Goal: Transaction & Acquisition: Subscribe to service/newsletter

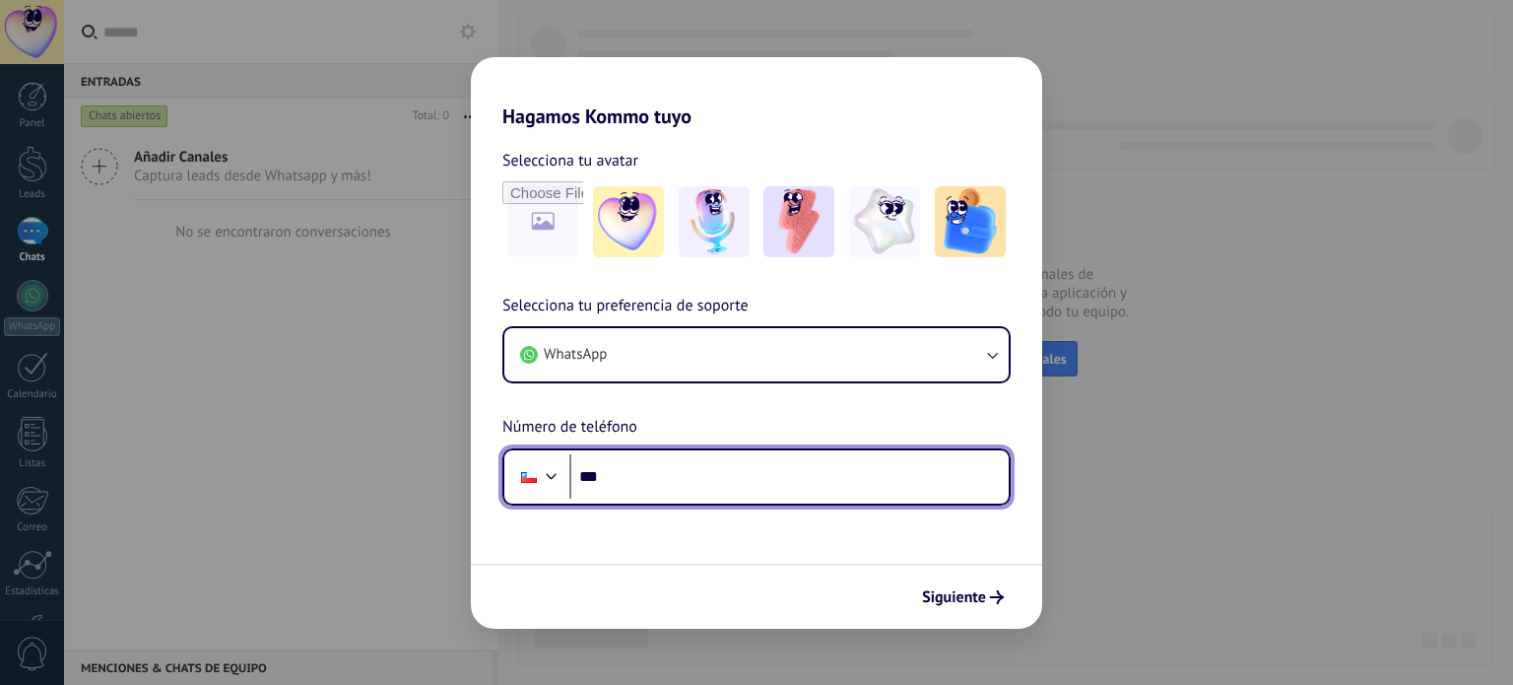
click at [739, 484] on input "***" at bounding box center [788, 476] width 439 height 45
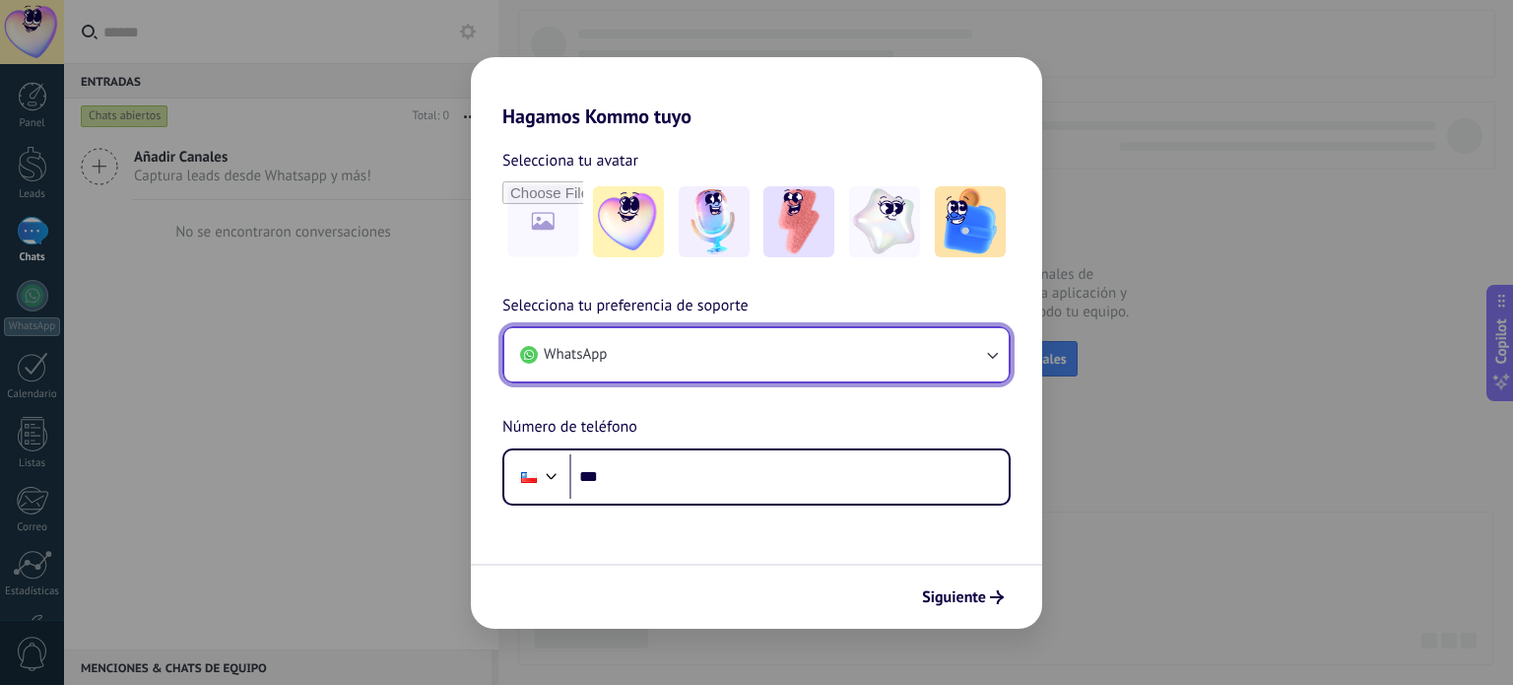
click at [952, 343] on button "WhatsApp" at bounding box center [756, 354] width 504 height 53
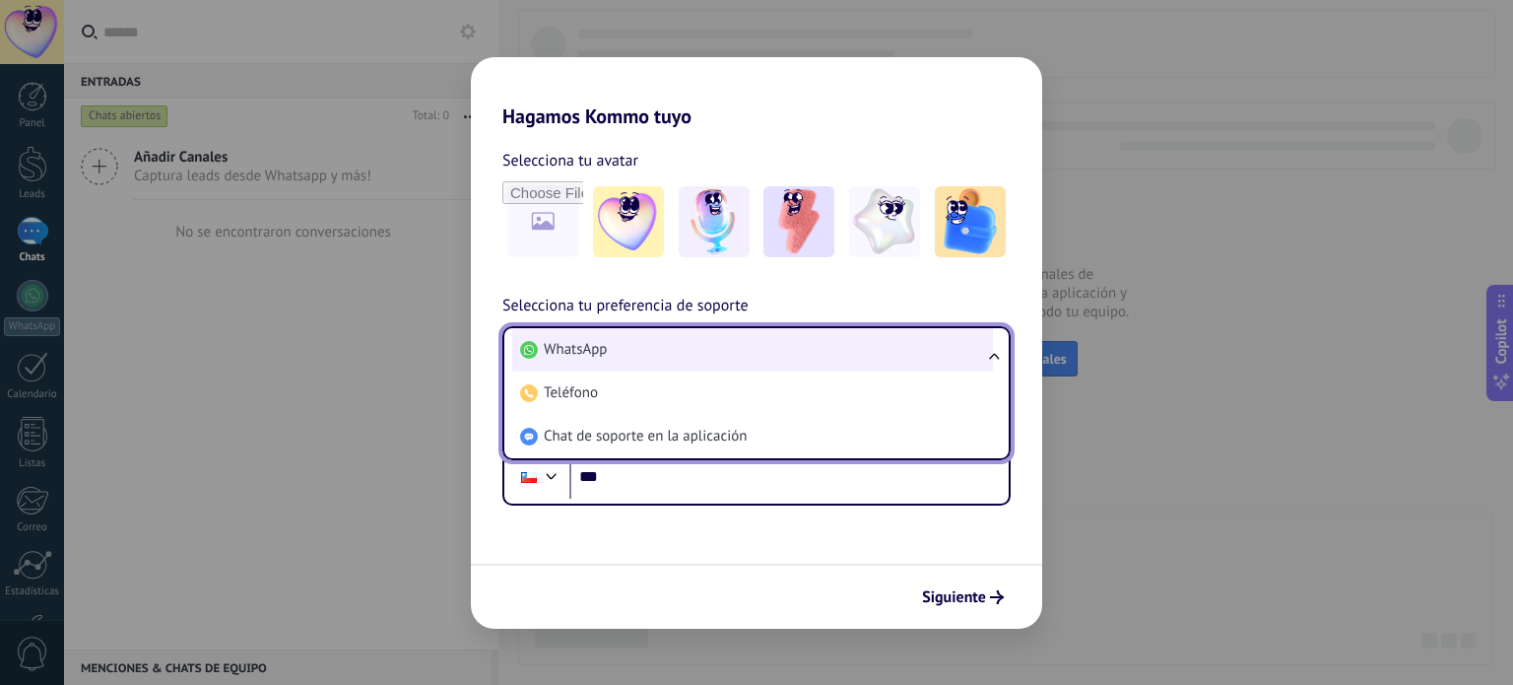
click at [800, 354] on li "WhatsApp" at bounding box center [752, 349] width 481 height 43
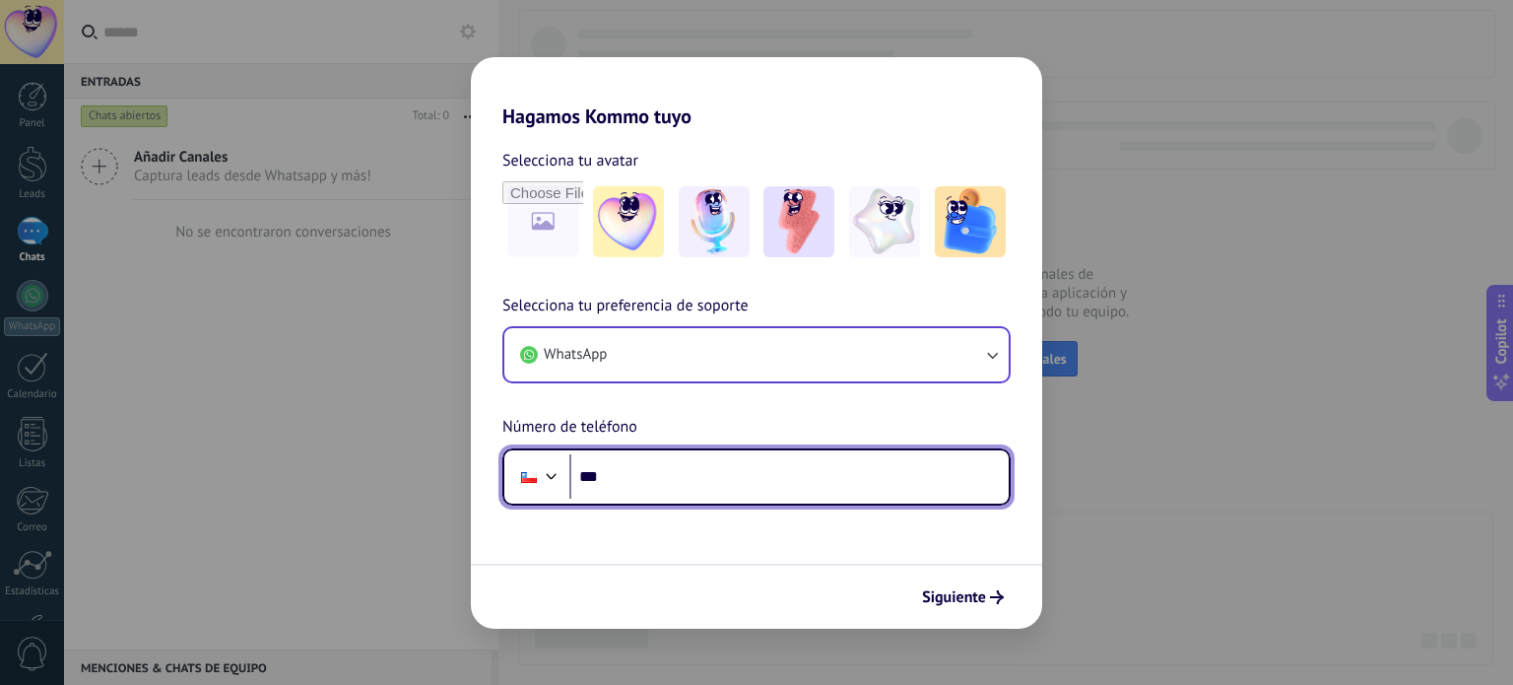
click at [788, 484] on input "***" at bounding box center [788, 476] width 439 height 45
type input "**********"
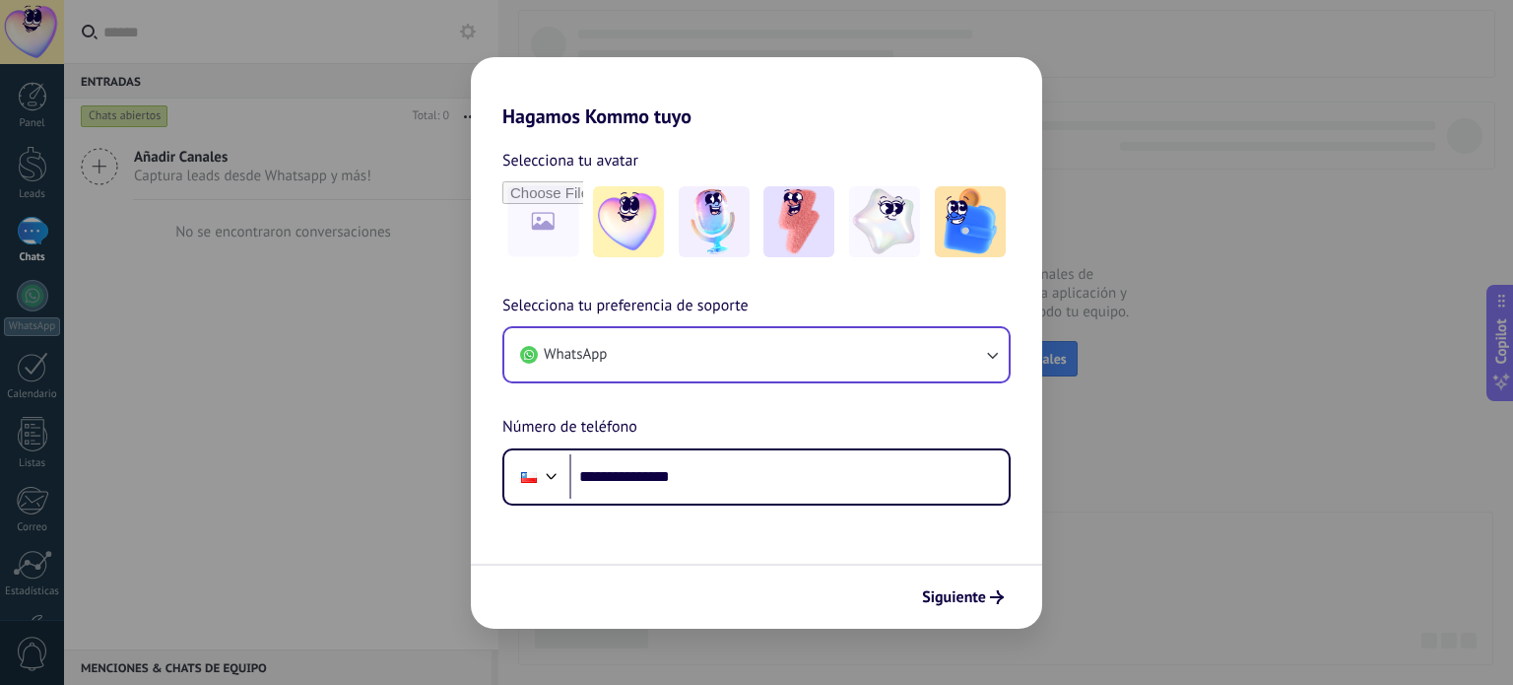
click at [964, 598] on span "Siguiente" at bounding box center [954, 597] width 64 height 14
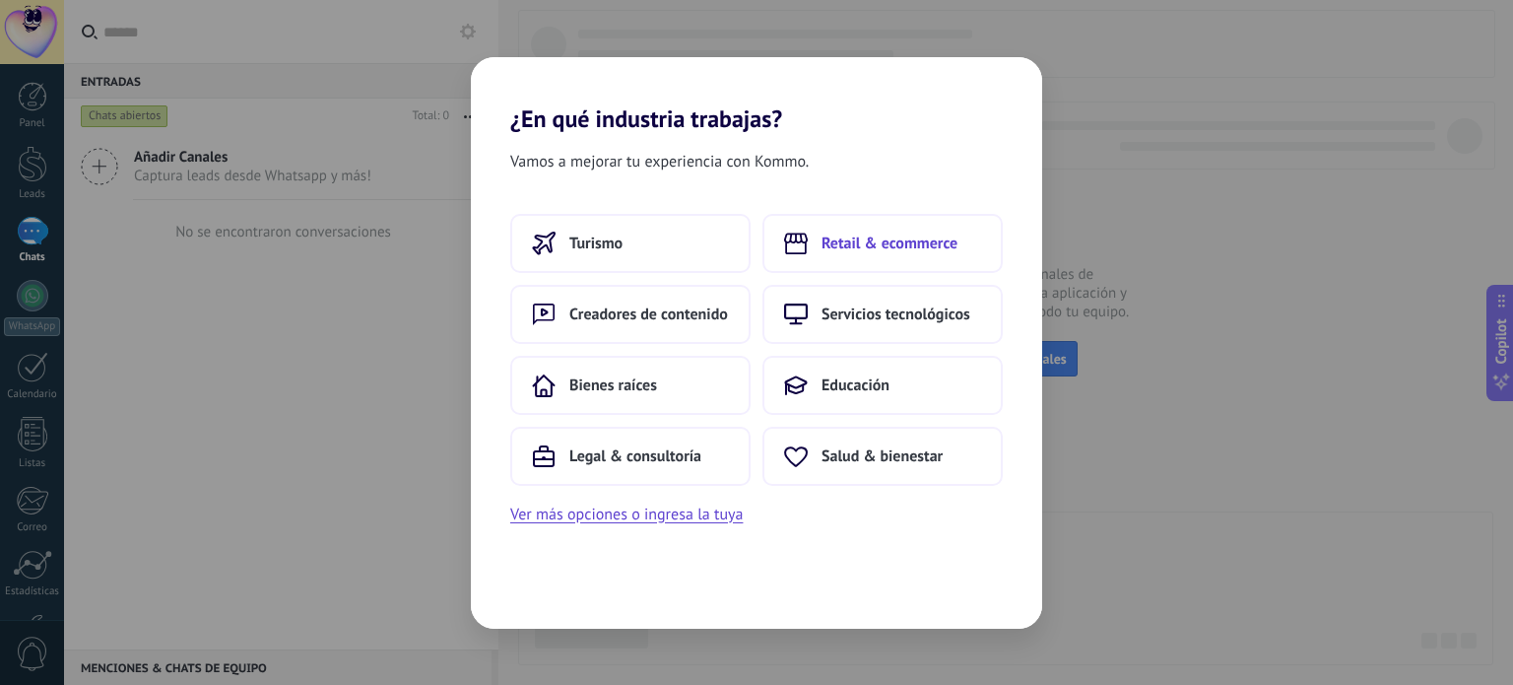
click at [913, 241] on span "Retail & ecommerce" at bounding box center [890, 243] width 136 height 20
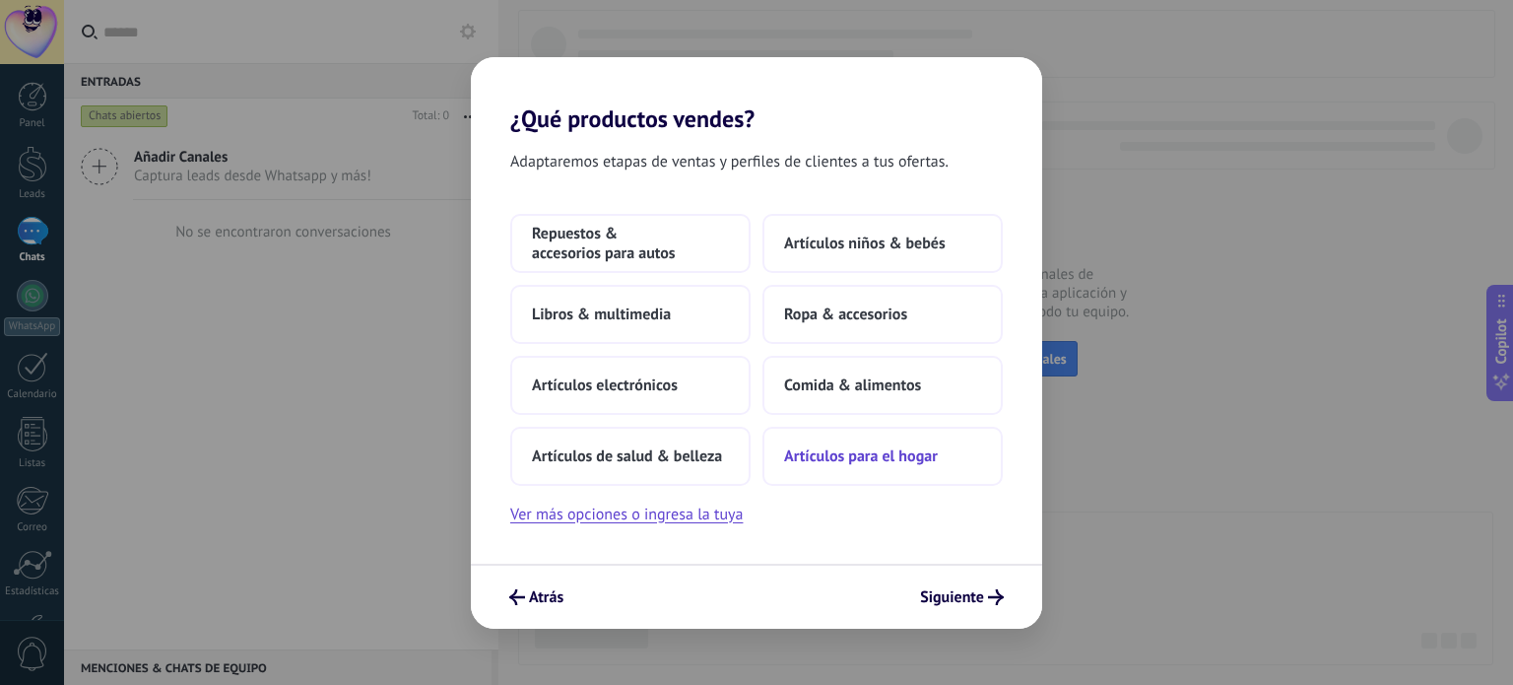
click at [889, 460] on span "Artículos para el hogar" at bounding box center [861, 456] width 154 height 20
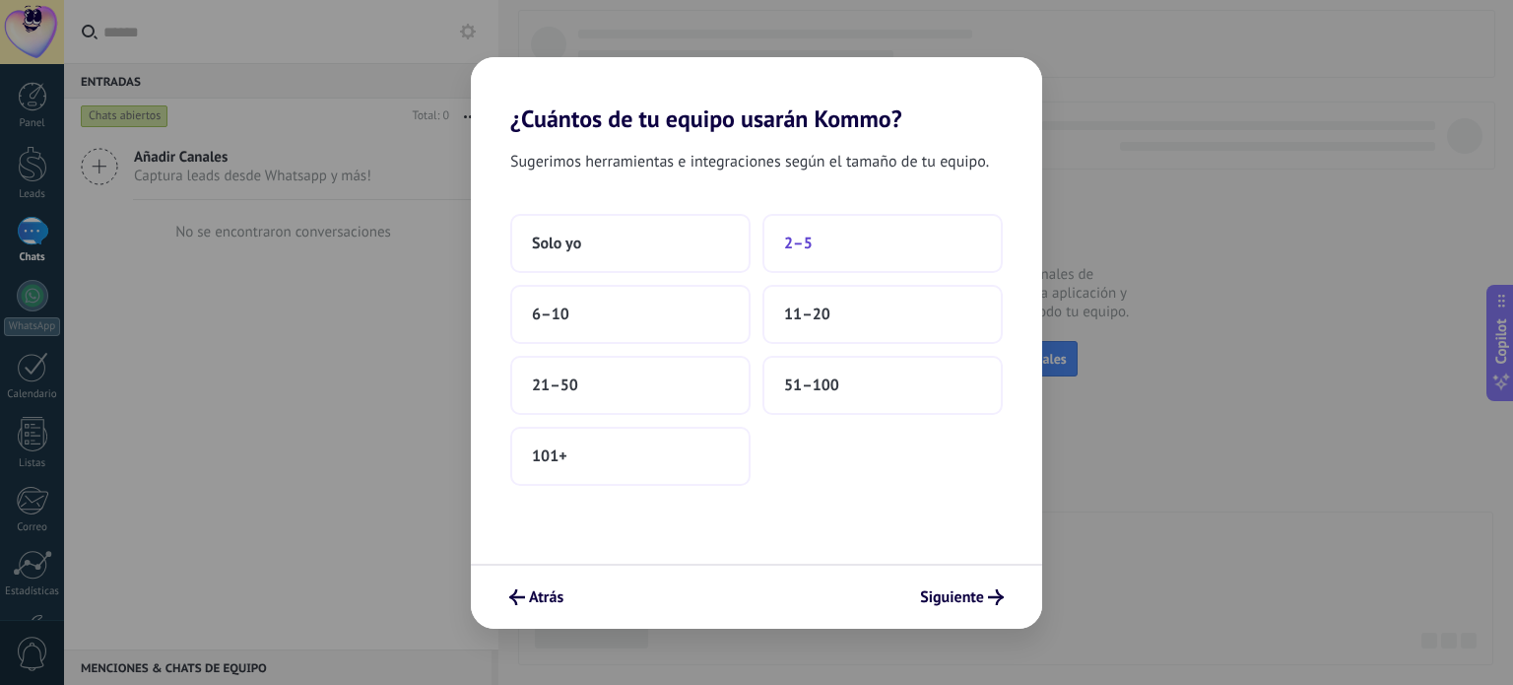
click at [834, 241] on button "2–5" at bounding box center [883, 243] width 240 height 59
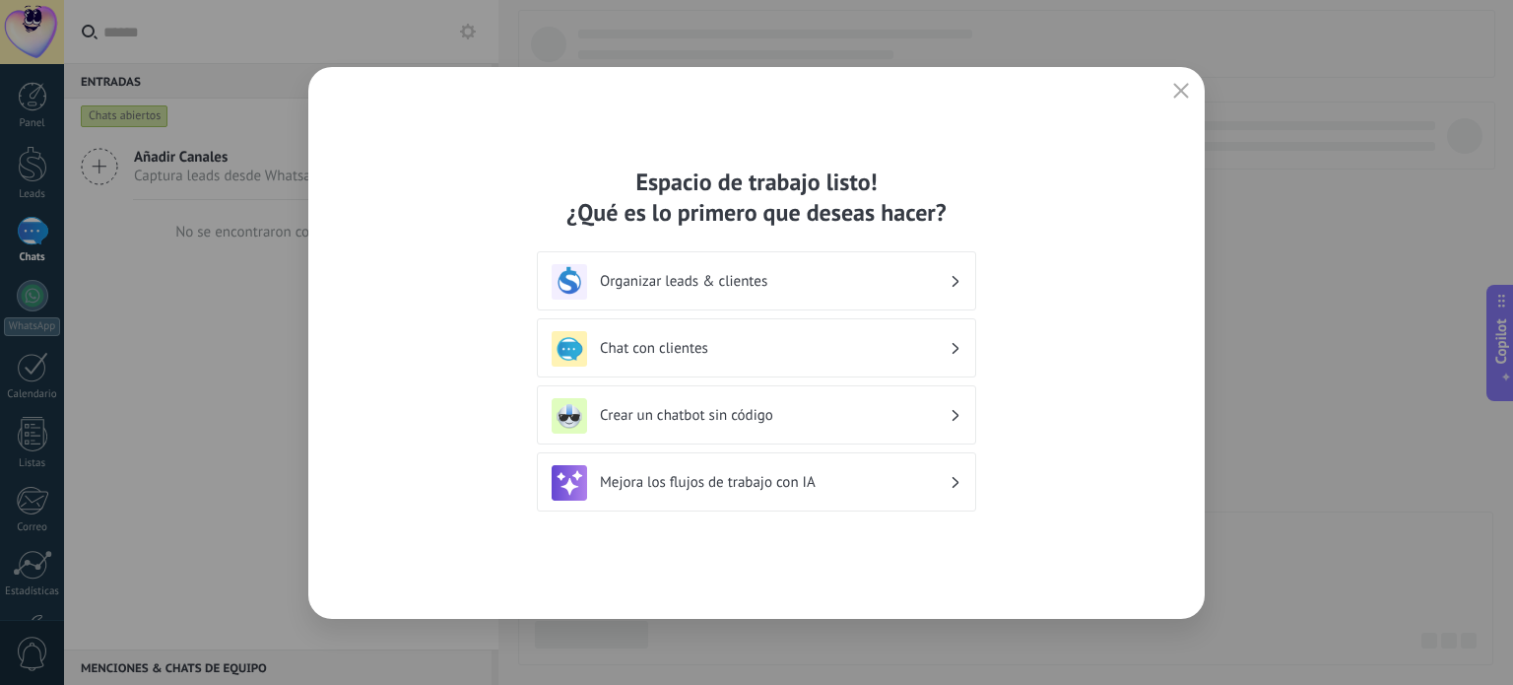
click at [742, 275] on h3 "Organizar leads & clientes" at bounding box center [775, 281] width 350 height 19
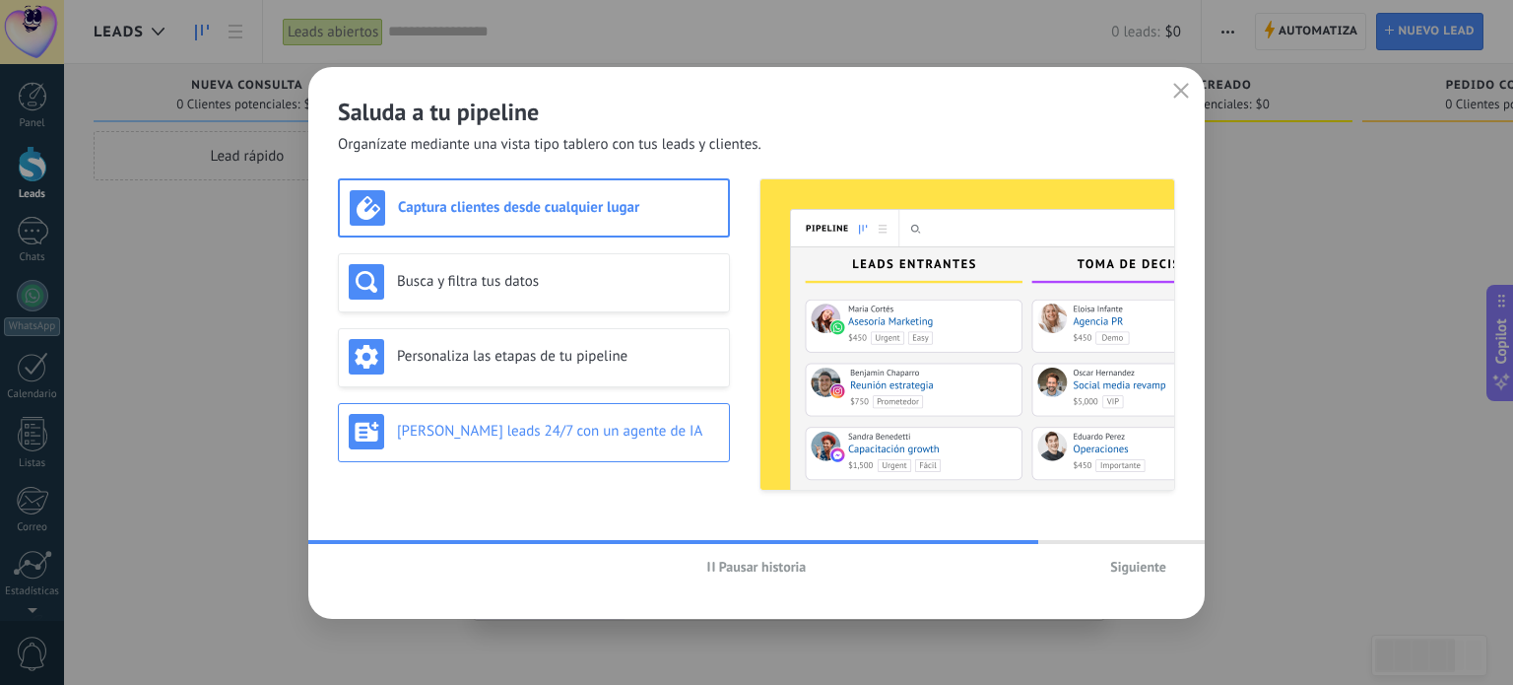
click at [540, 438] on h3 "[PERSON_NAME] leads 24/7 con un agente de IA" at bounding box center [558, 431] width 322 height 19
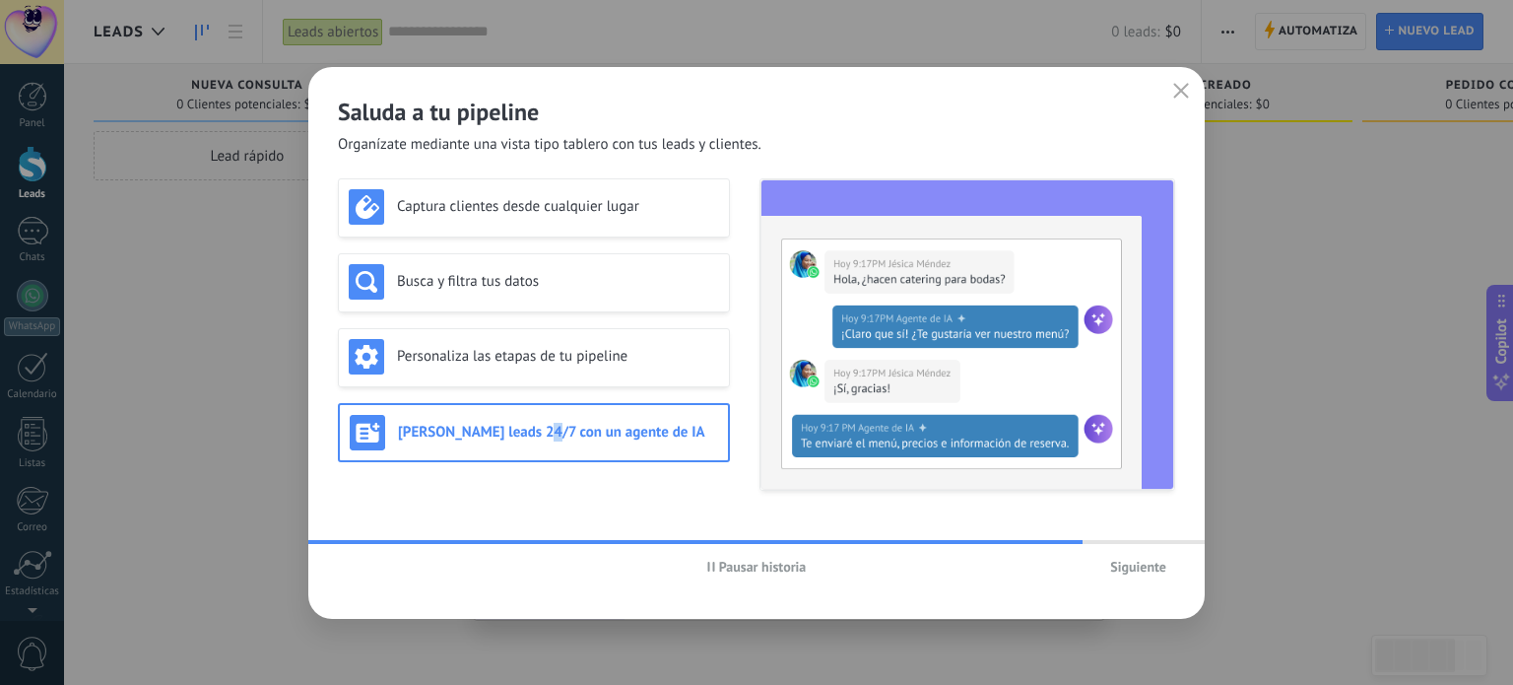
click at [540, 438] on h3 "[PERSON_NAME] leads 24/7 con un agente de IA" at bounding box center [558, 432] width 320 height 19
click at [602, 202] on h3 "Captura clientes desde cualquier lugar" at bounding box center [558, 206] width 322 height 19
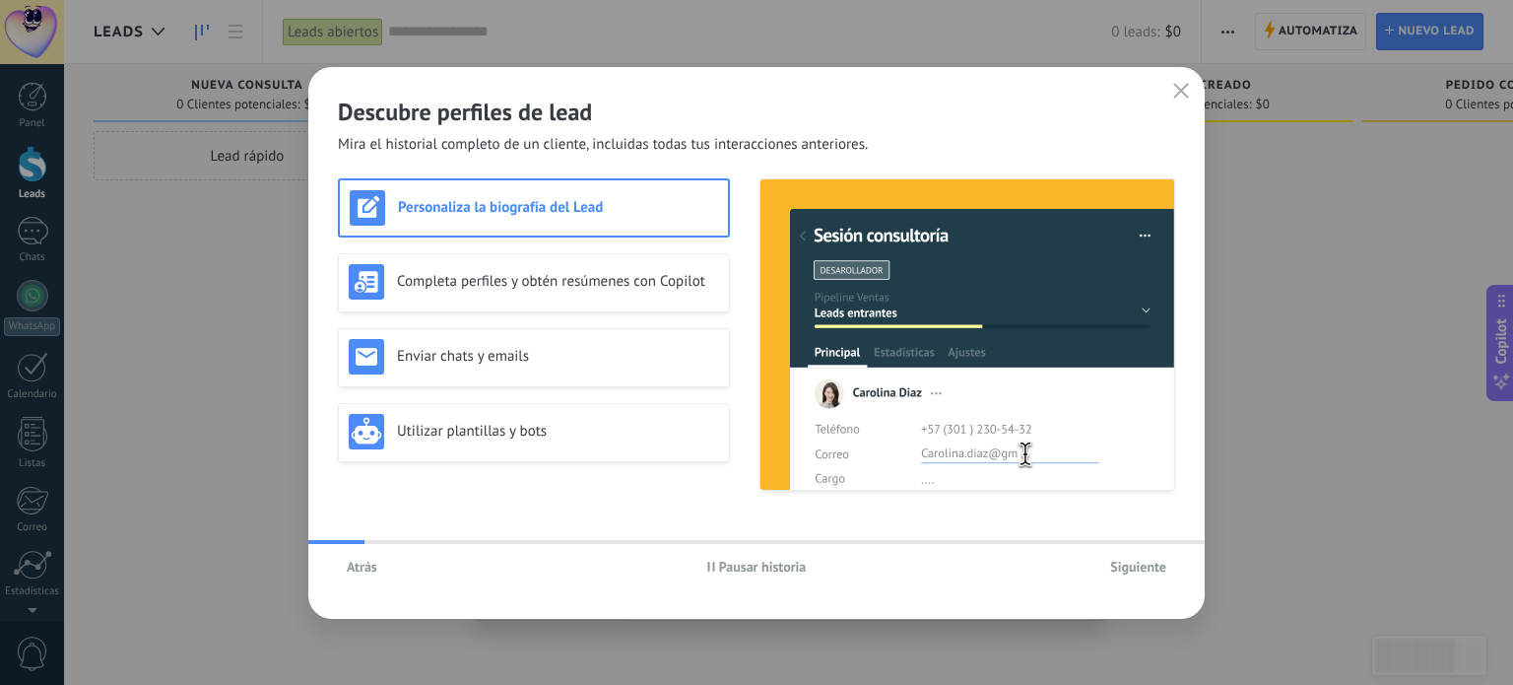
click at [1151, 564] on span "Siguiente" at bounding box center [1138, 567] width 56 height 14
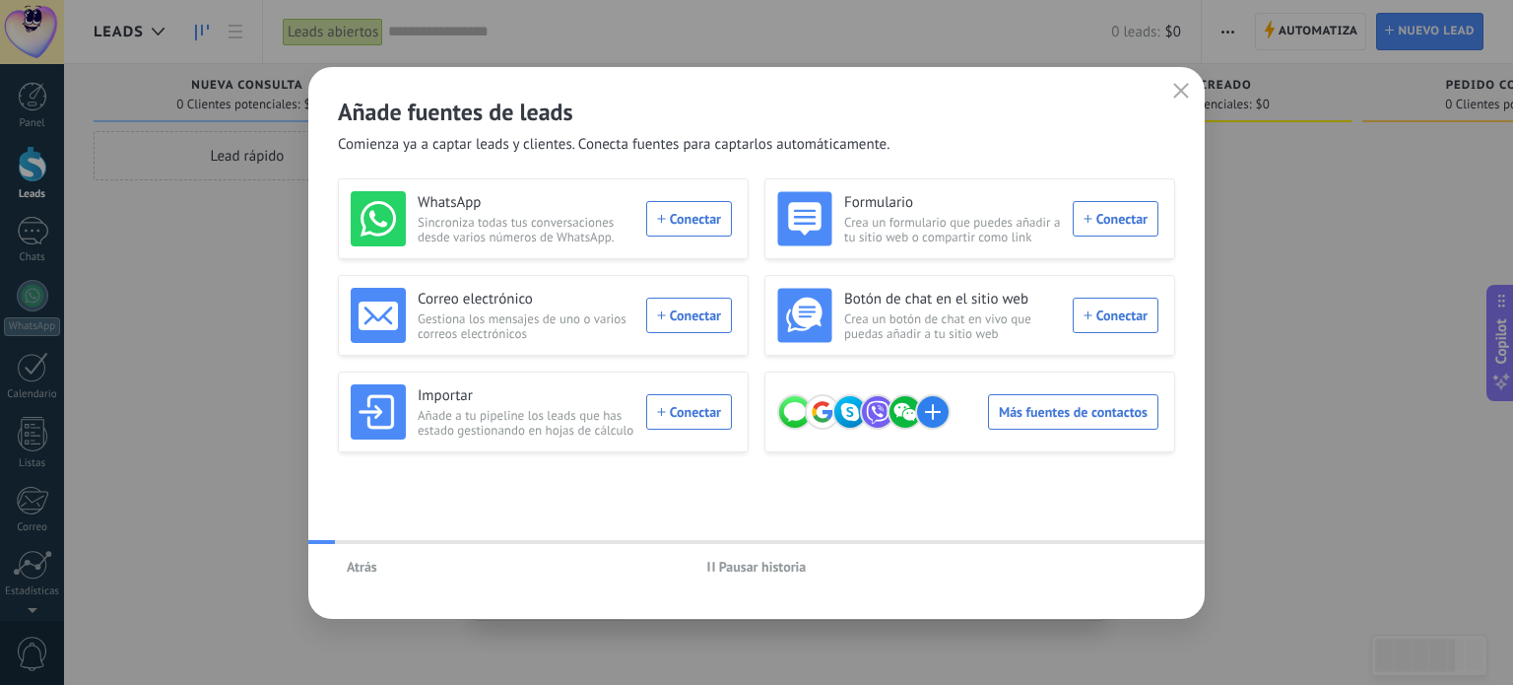
click at [1151, 564] on div "Atrás Pausar historia" at bounding box center [756, 566] width 896 height 45
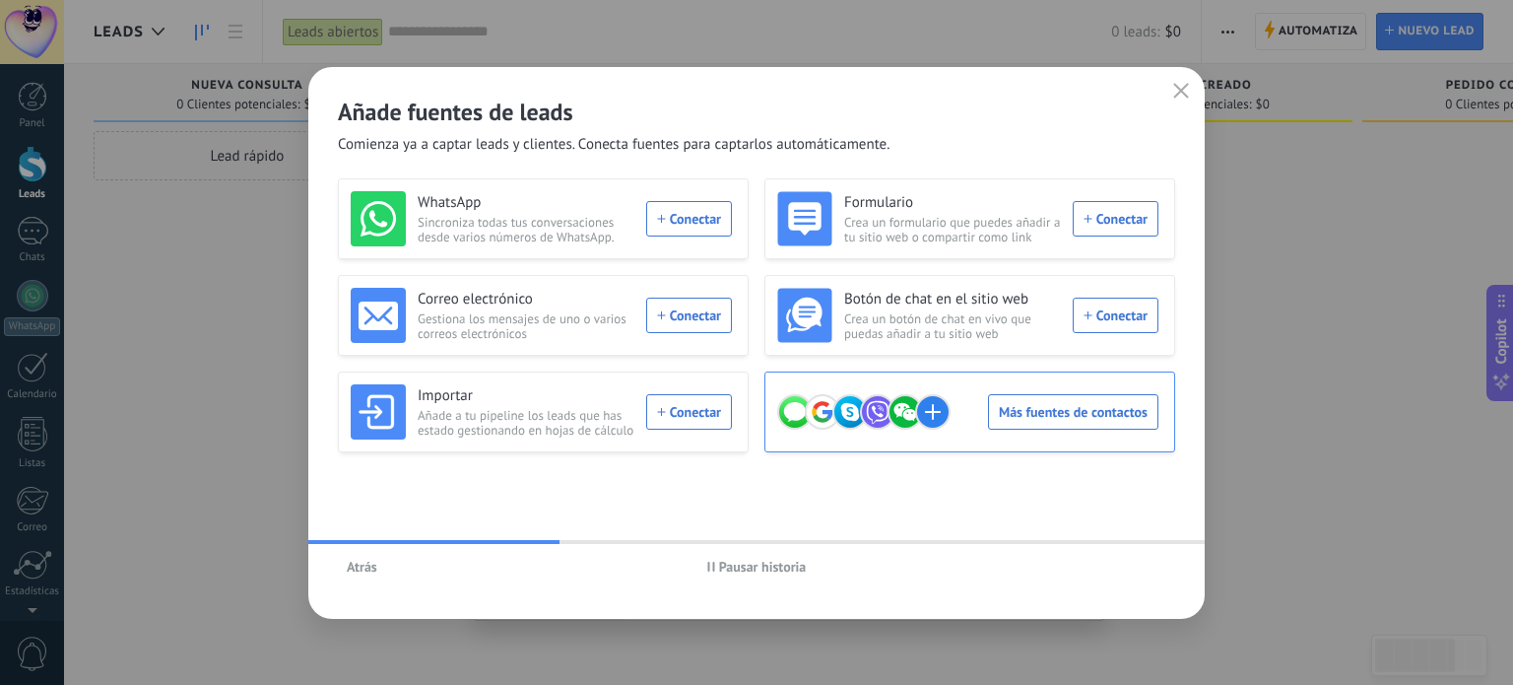
click at [1099, 407] on div "Más fuentes de contactos" at bounding box center [967, 411] width 381 height 55
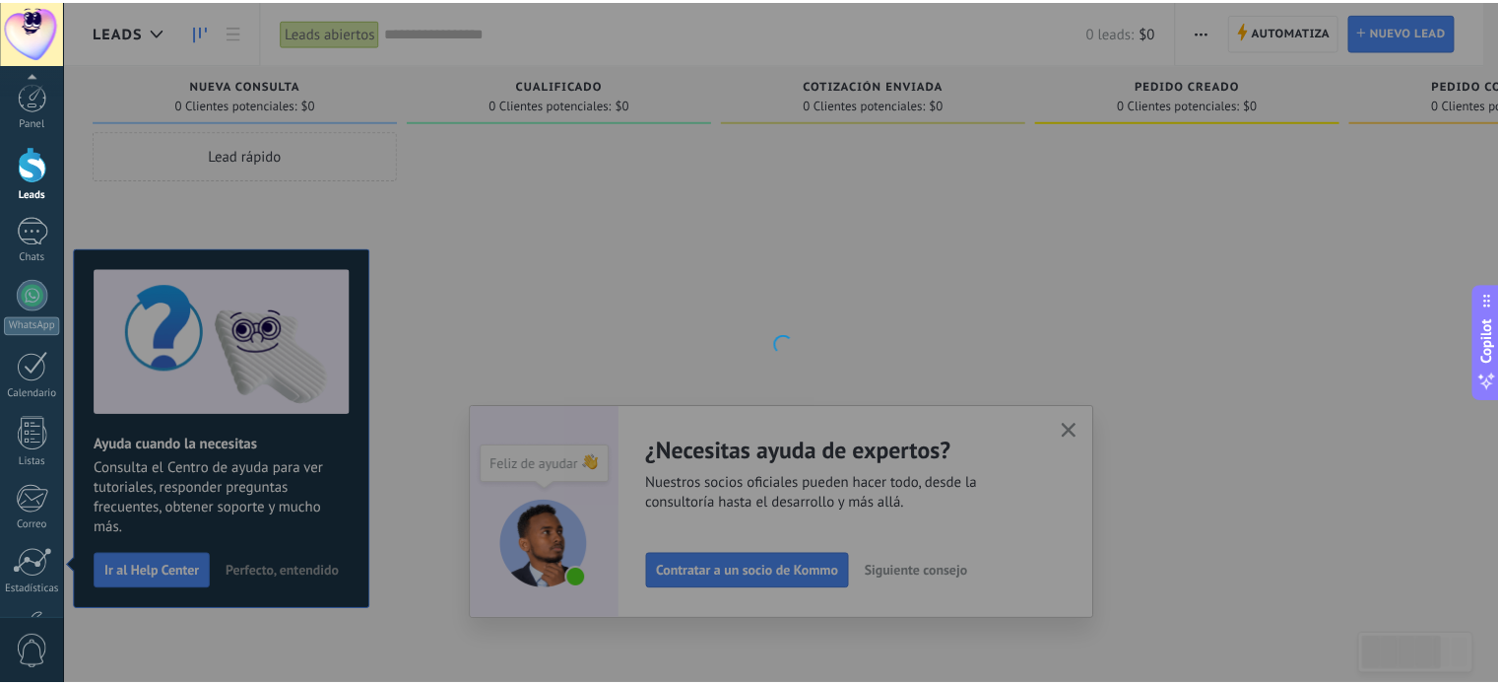
scroll to position [134, 0]
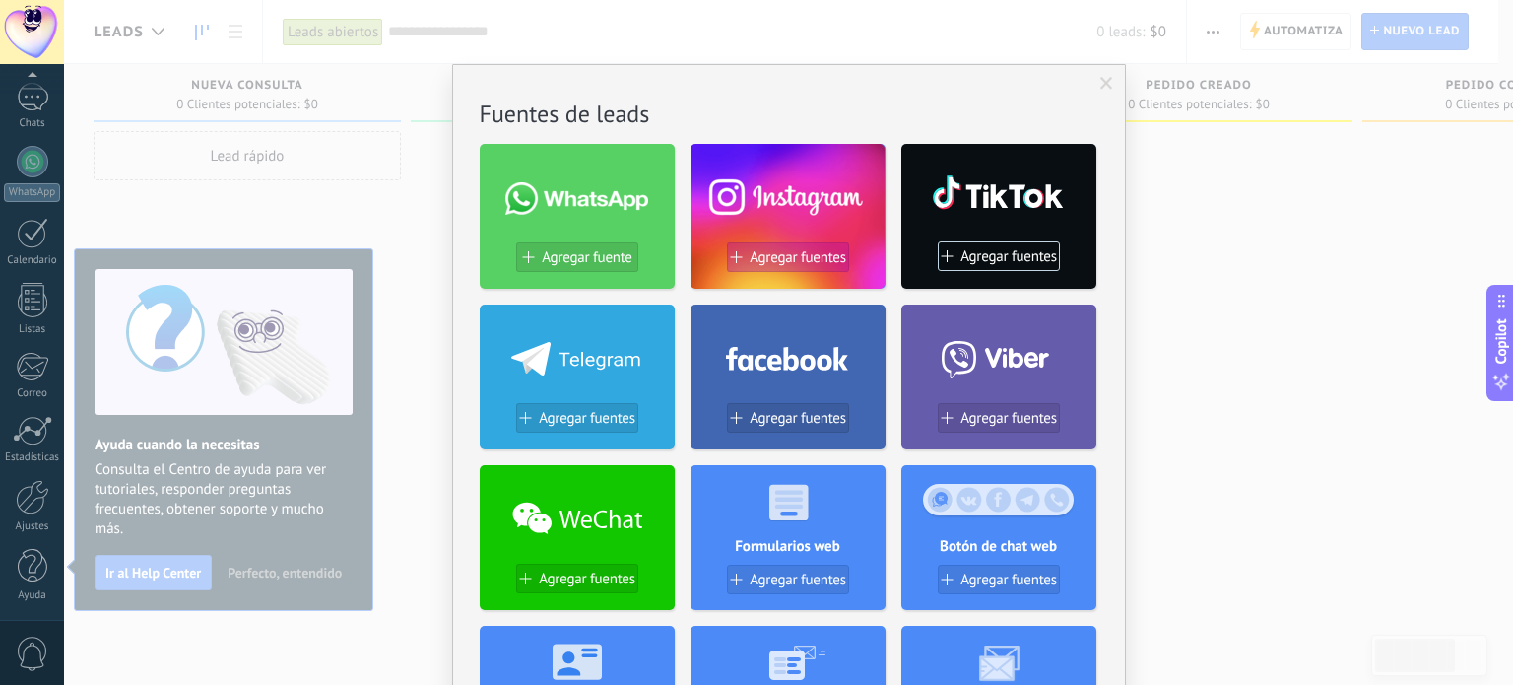
click at [791, 256] on span "Agregar fuentes" at bounding box center [798, 257] width 97 height 17
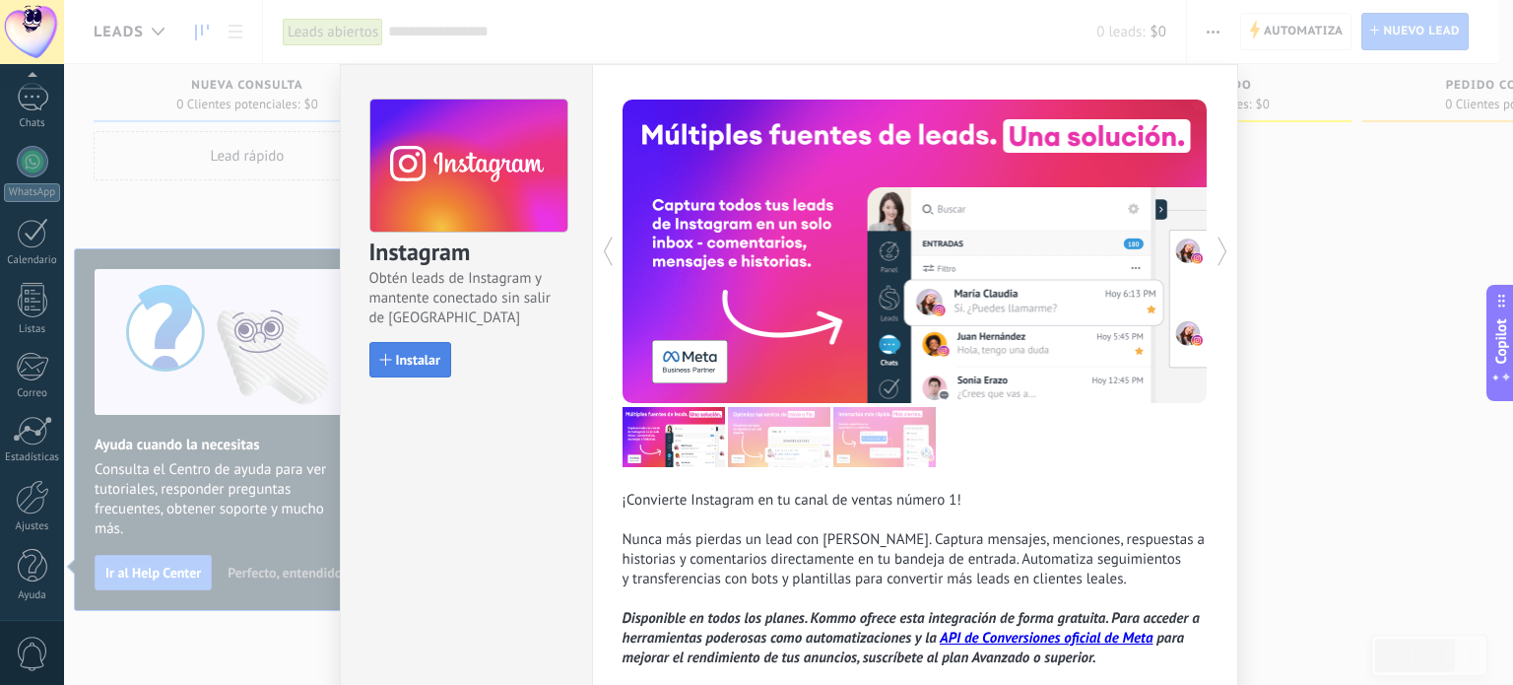
click at [402, 366] on span "Instalar" at bounding box center [418, 360] width 44 height 14
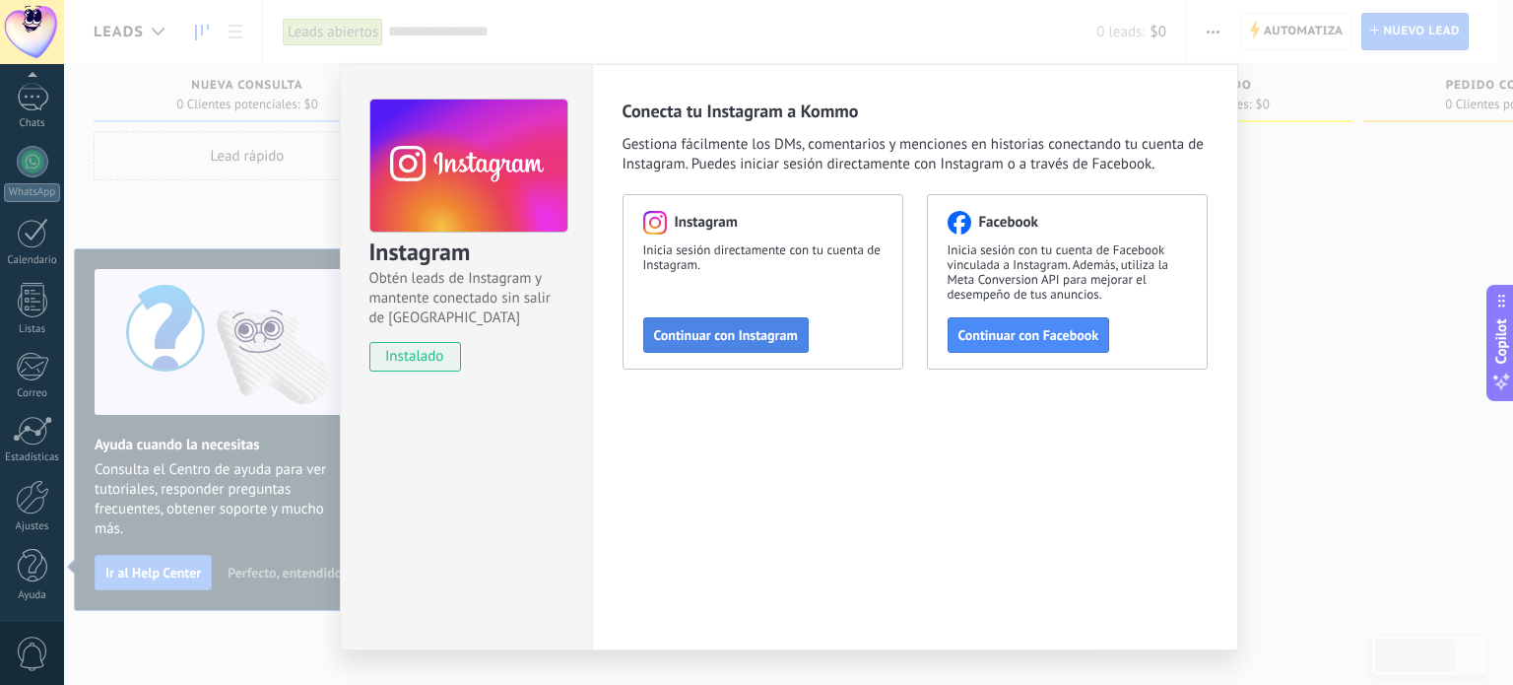
click at [729, 337] on span "Continuar con Instagram" at bounding box center [726, 335] width 144 height 14
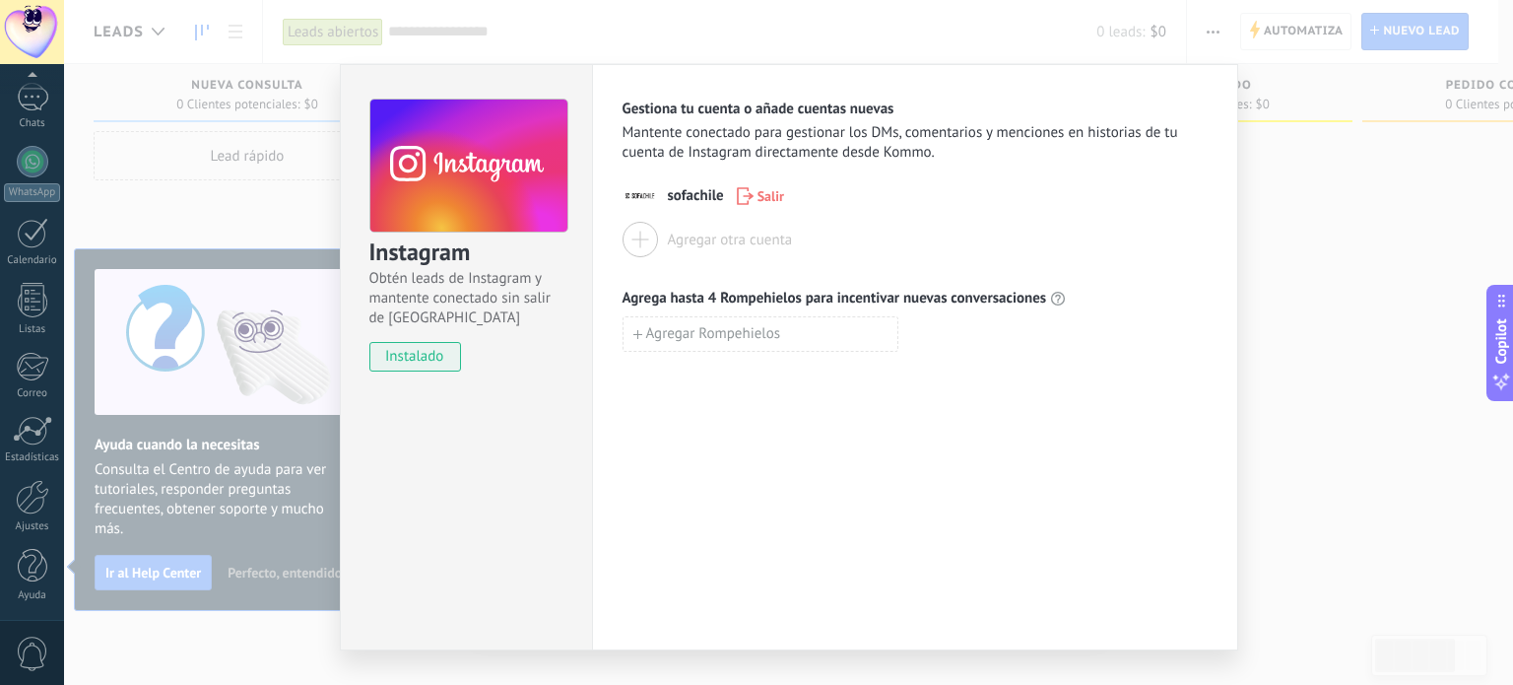
drag, startPoint x: 792, startPoint y: 370, endPoint x: 731, endPoint y: 370, distance: 61.1
click at [790, 370] on div "Gestiona tu cuenta o añade cuentas nuevas Mantente conectado para gestionar los…" at bounding box center [915, 357] width 646 height 586
click at [1301, 191] on div "Instagram Obtén leads de Instagram y mantente conectado sin salir de Kommo inst…" at bounding box center [788, 342] width 1449 height 685
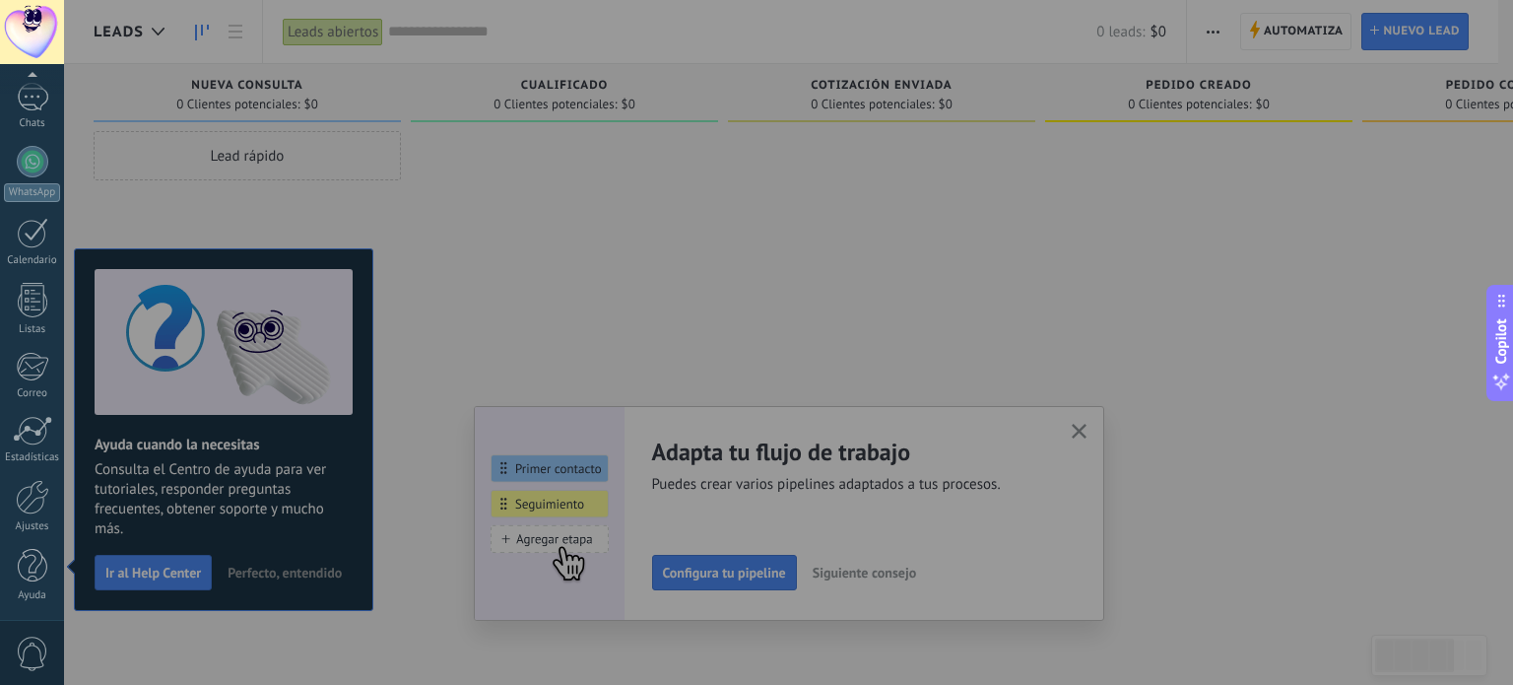
click at [366, 207] on div at bounding box center [820, 342] width 1513 height 685
click at [1162, 484] on div at bounding box center [820, 342] width 1513 height 685
click at [1075, 425] on div at bounding box center [820, 342] width 1513 height 685
click at [709, 567] on div at bounding box center [820, 342] width 1513 height 685
drag, startPoint x: 162, startPoint y: 573, endPoint x: 91, endPoint y: 559, distance: 72.5
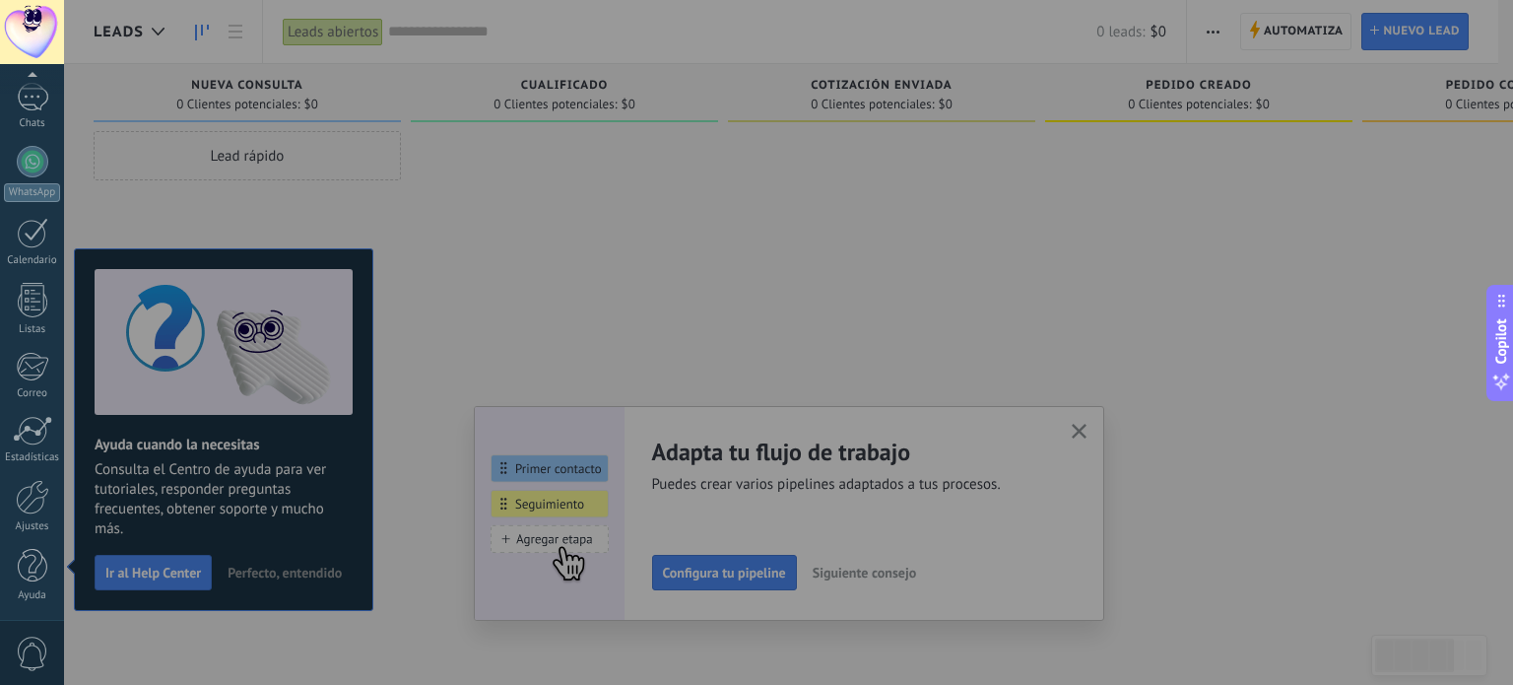
click at [162, 573] on div at bounding box center [820, 342] width 1513 height 685
click at [23, 153] on div at bounding box center [33, 162] width 32 height 32
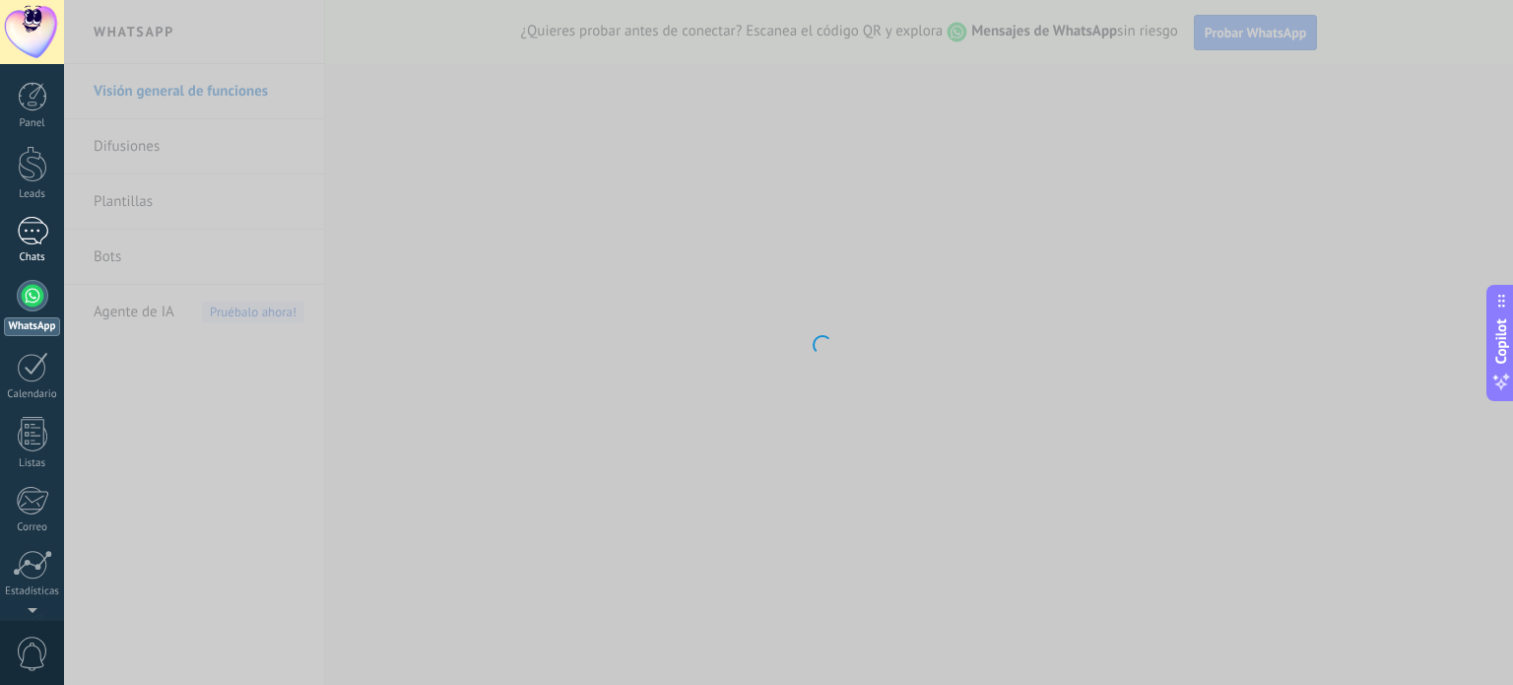
click at [29, 237] on div at bounding box center [33, 231] width 32 height 29
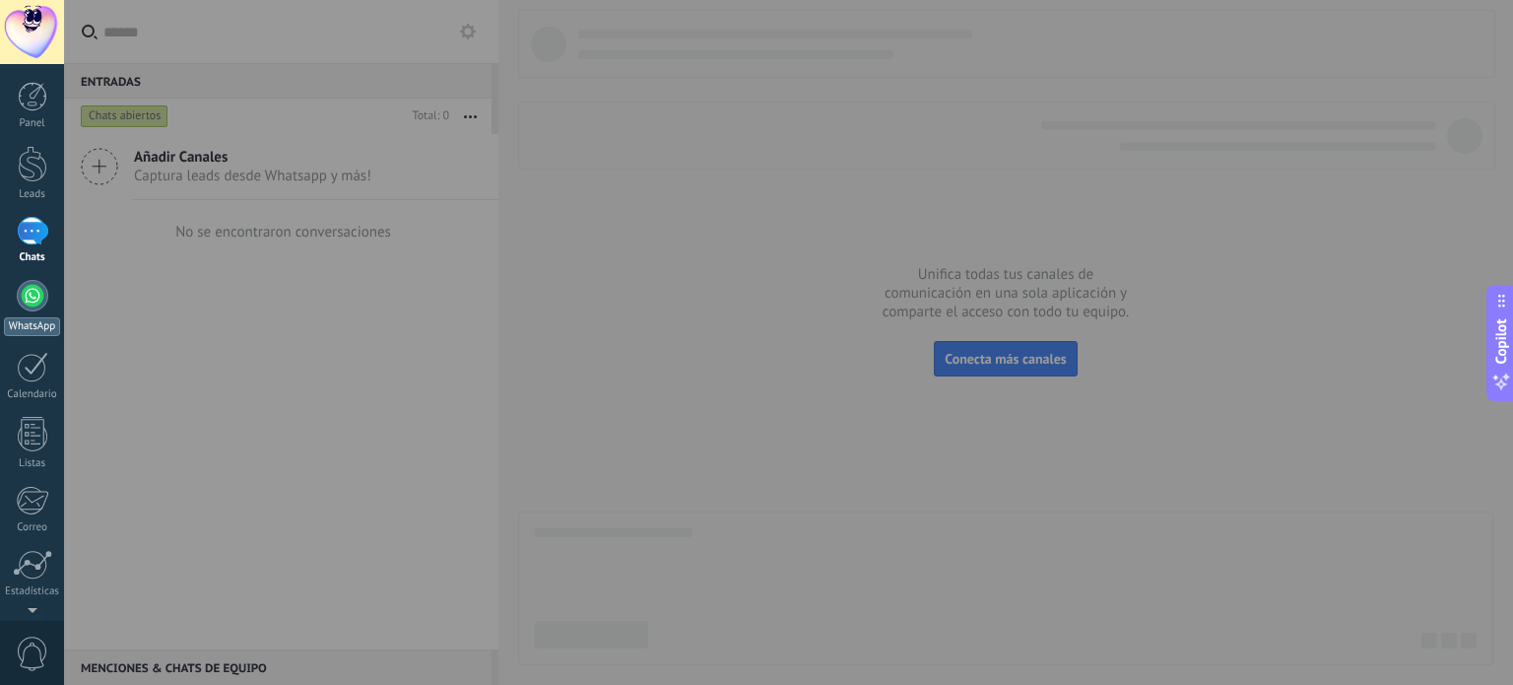
click at [34, 325] on div "WhatsApp" at bounding box center [32, 326] width 56 height 19
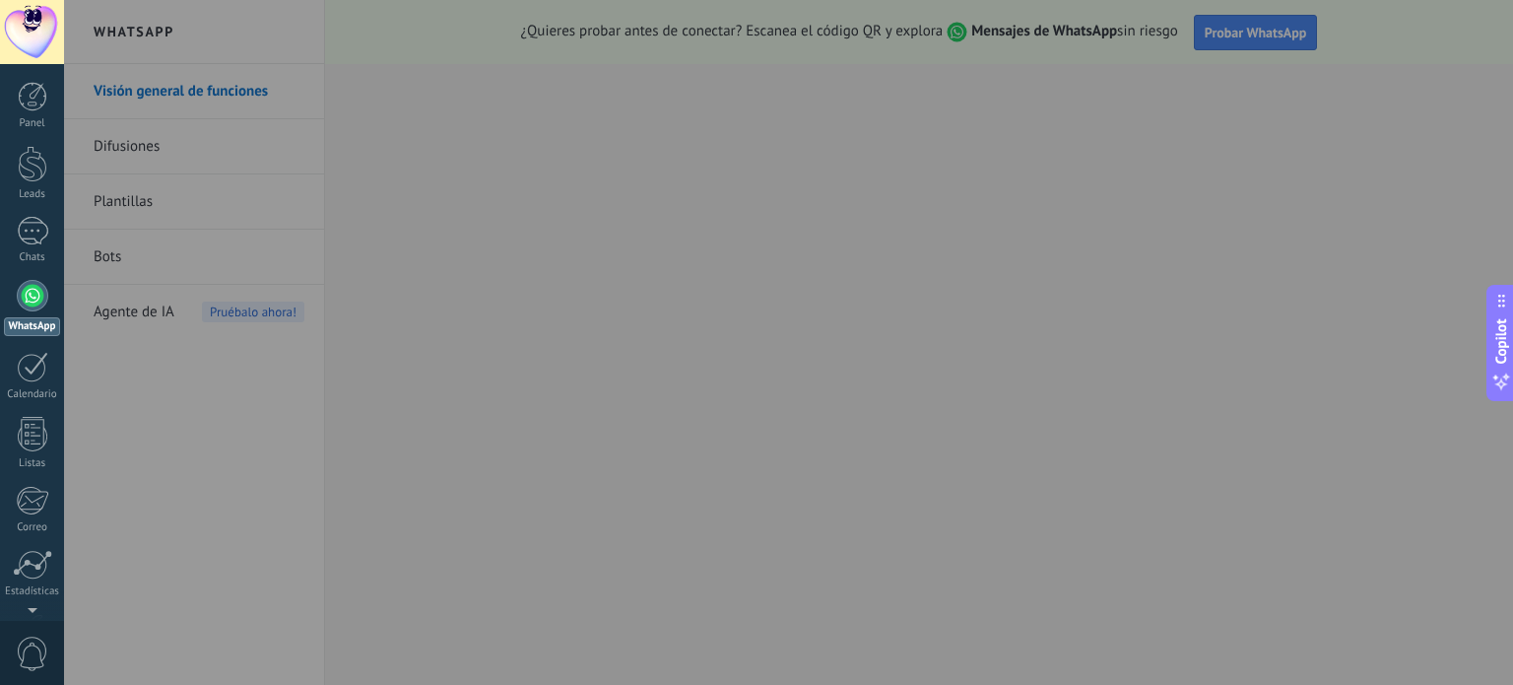
click at [817, 275] on div at bounding box center [820, 342] width 1513 height 685
click at [18, 101] on div at bounding box center [33, 97] width 30 height 30
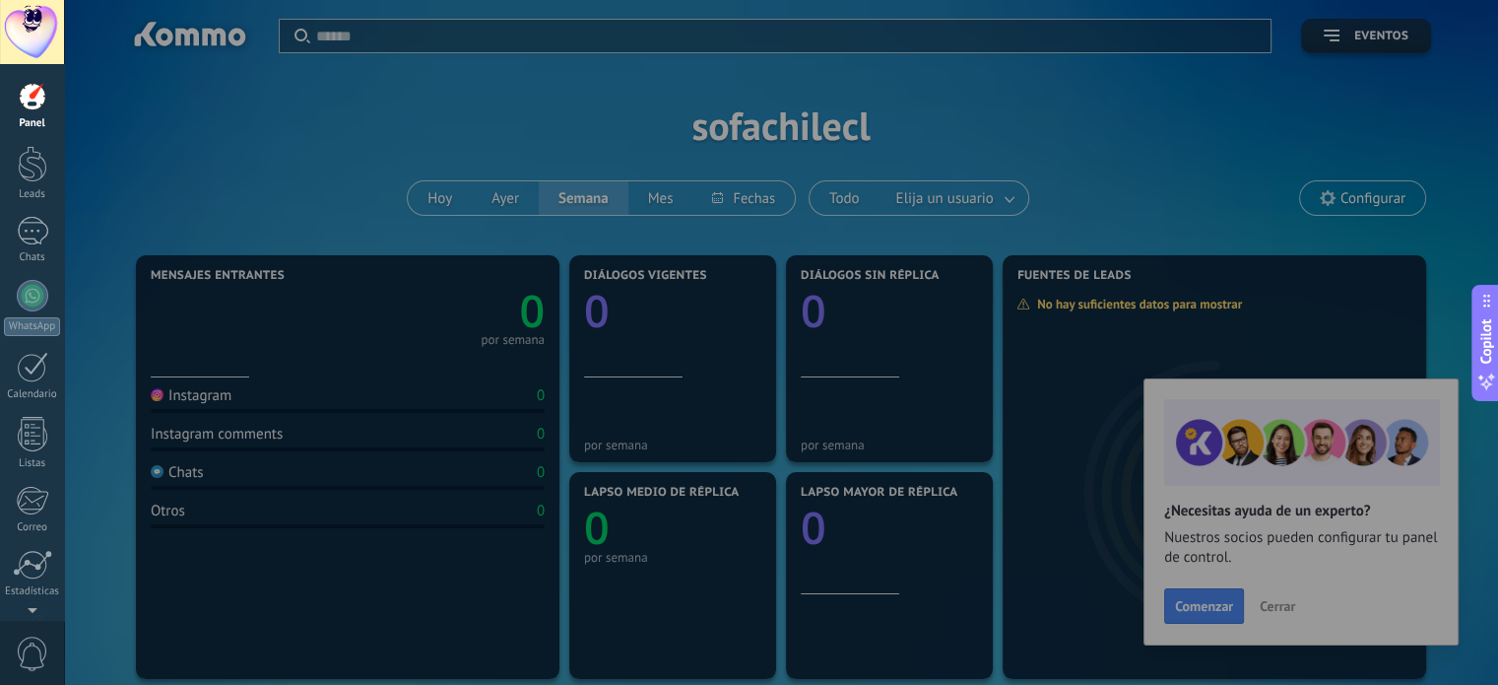
click at [271, 332] on div at bounding box center [813, 342] width 1498 height 685
click at [1214, 610] on div at bounding box center [813, 342] width 1498 height 685
click at [42, 320] on div "WhatsApp" at bounding box center [32, 326] width 56 height 19
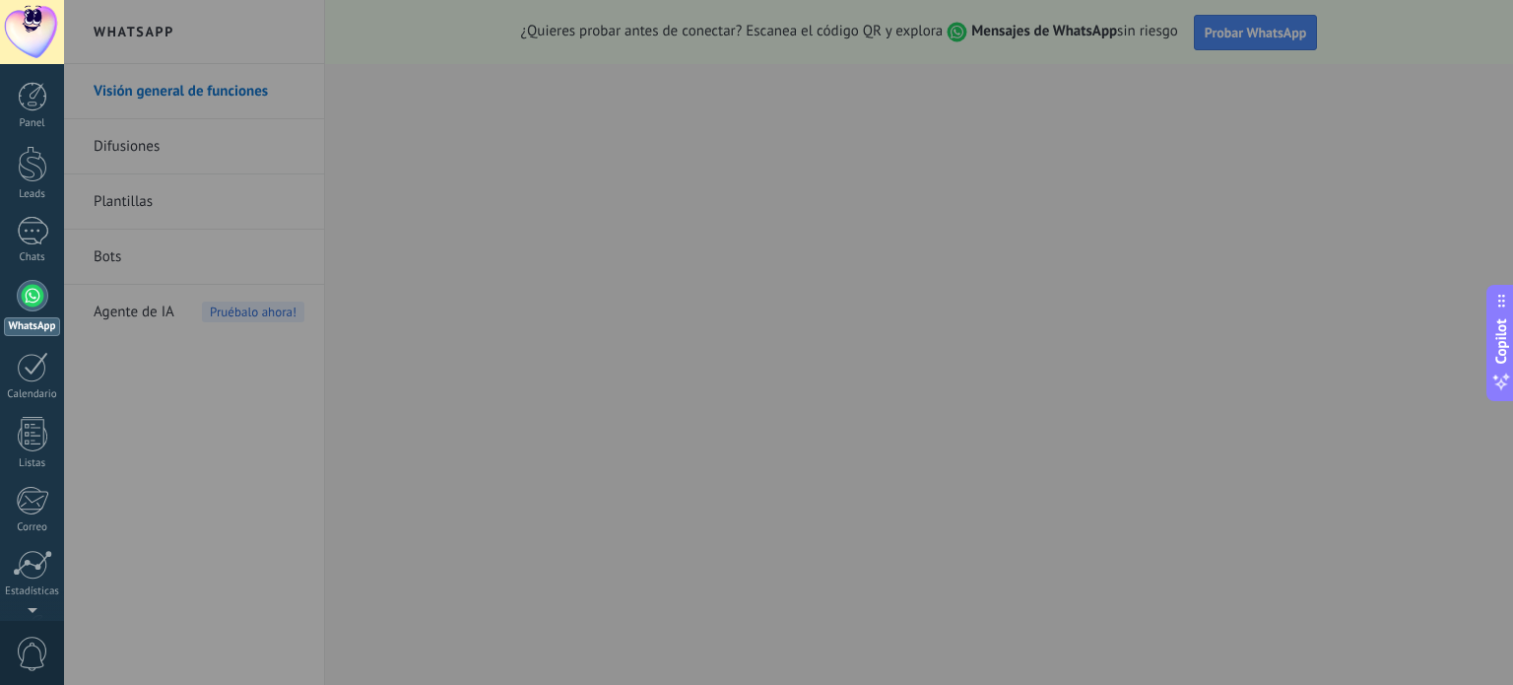
click at [52, 37] on div at bounding box center [32, 32] width 64 height 64
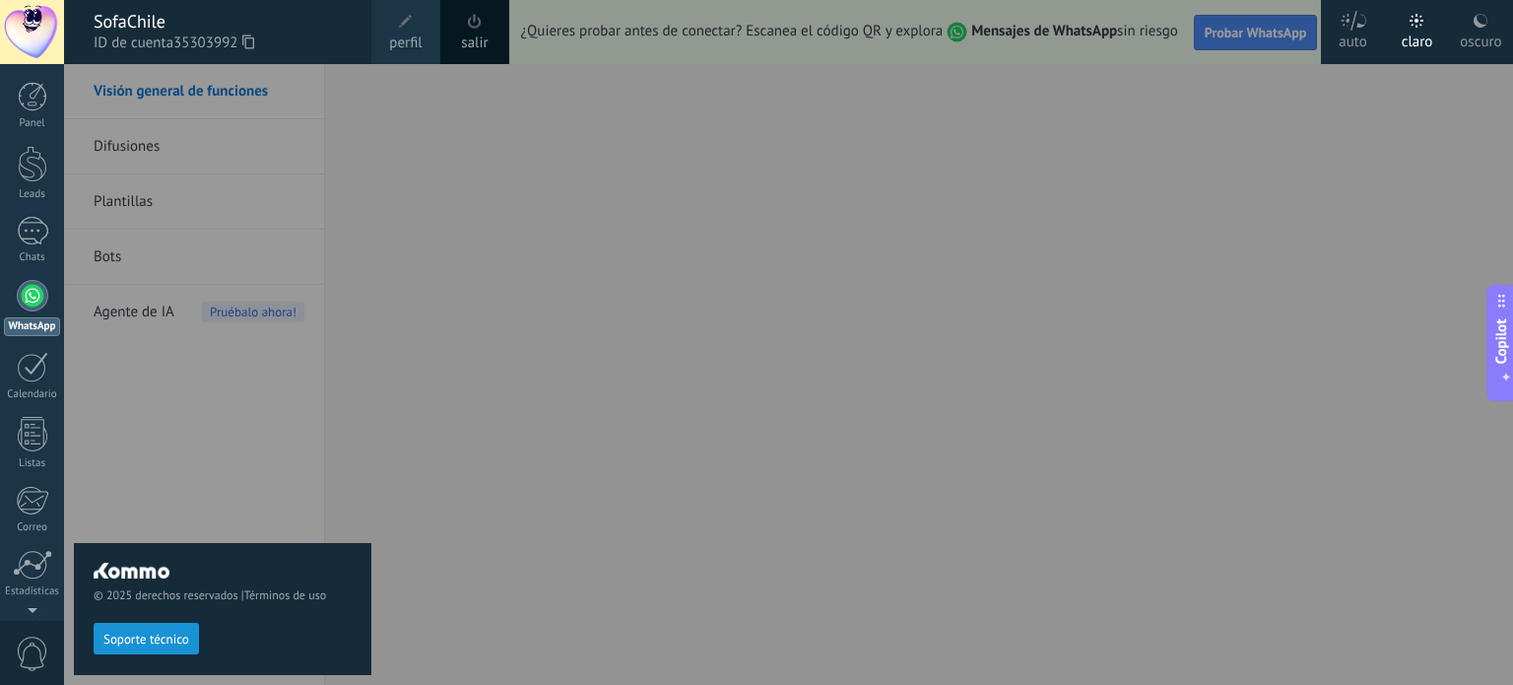
drag, startPoint x: 220, startPoint y: 408, endPoint x: 201, endPoint y: 570, distance: 163.6
click at [219, 408] on div "© 2025 derechos reservados | Términos de uso Soporte técnico" at bounding box center [223, 374] width 298 height 621
drag, startPoint x: 477, startPoint y: 198, endPoint x: 418, endPoint y: 212, distance: 60.7
click at [473, 200] on div at bounding box center [820, 342] width 1513 height 685
click at [465, 35] on link "salir" at bounding box center [474, 44] width 27 height 22
